Goal: Transaction & Acquisition: Purchase product/service

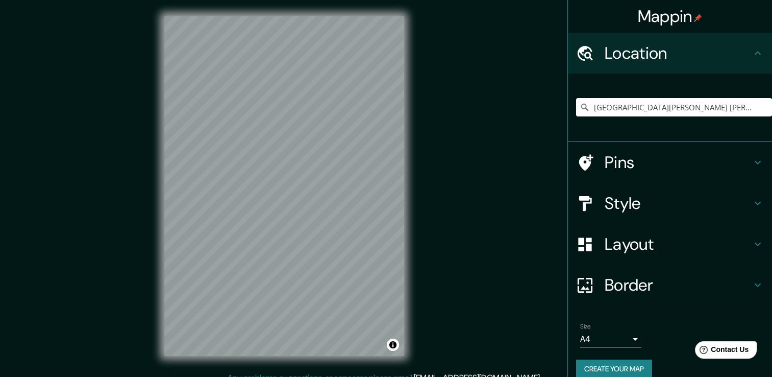
scroll to position [13, 0]
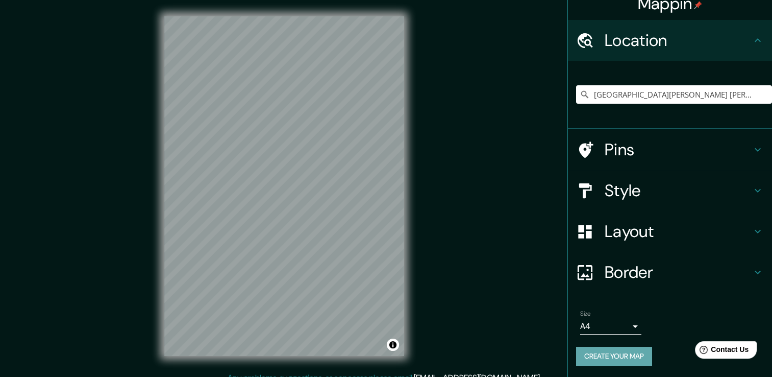
click at [629, 356] on button "Create your map" at bounding box center [614, 356] width 76 height 19
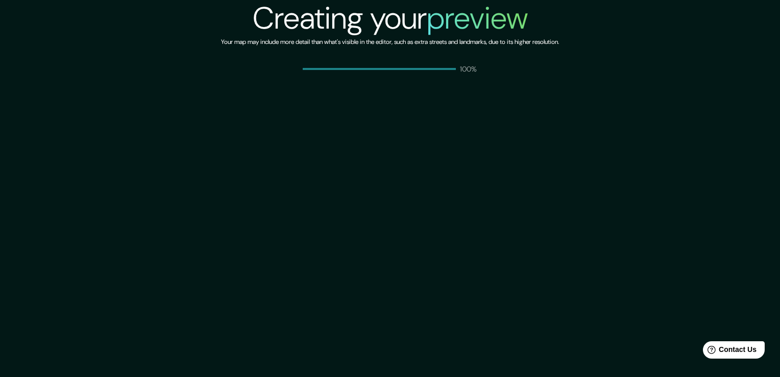
click at [544, 206] on div "Creating your preview Your map may include more detail than what's visible in t…" at bounding box center [390, 188] width 780 height 377
drag, startPoint x: 544, startPoint y: 206, endPoint x: 545, endPoint y: 217, distance: 11.8
click at [543, 206] on div "Creating your preview Your map may include more detail than what's visible in t…" at bounding box center [390, 188] width 780 height 377
